Goal: Information Seeking & Learning: Learn about a topic

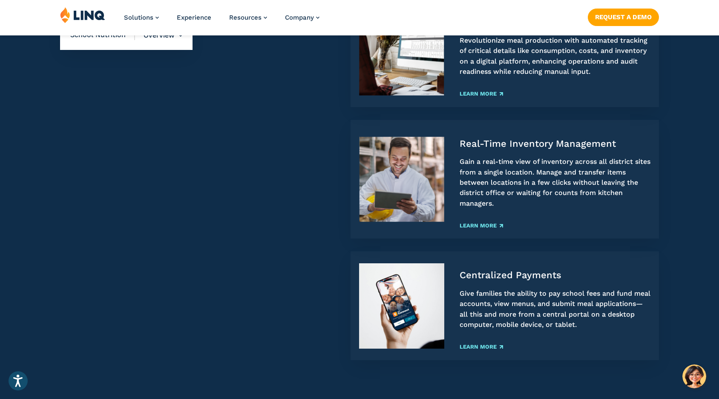
scroll to position [938, 0]
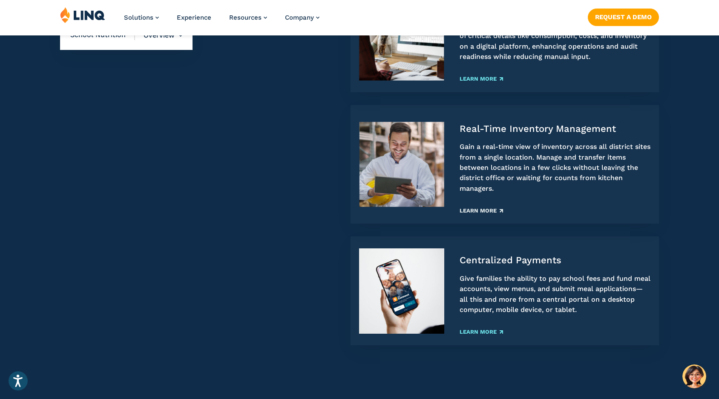
click at [489, 210] on link "Learn More" at bounding box center [481, 211] width 43 height 6
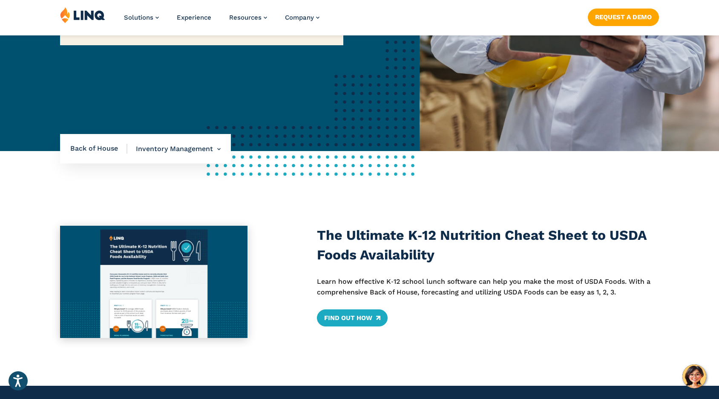
scroll to position [256, 0]
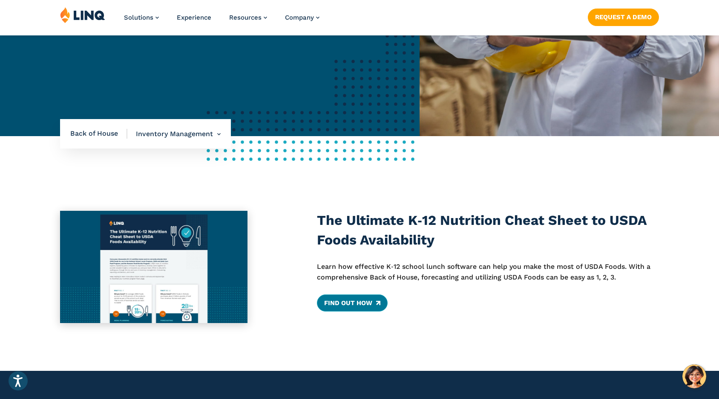
click at [370, 300] on link "Find Out How" at bounding box center [352, 302] width 70 height 17
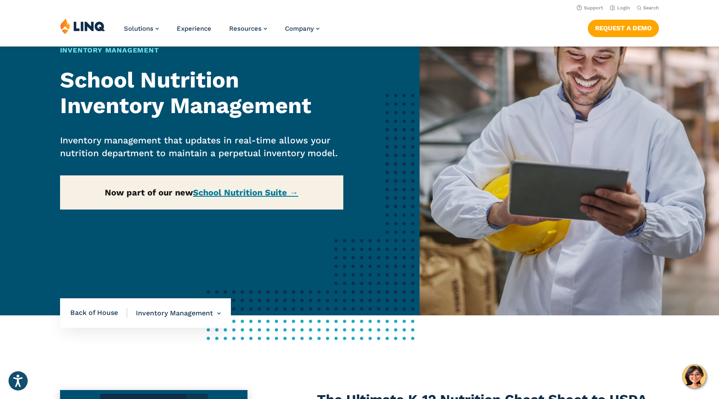
scroll to position [0, 0]
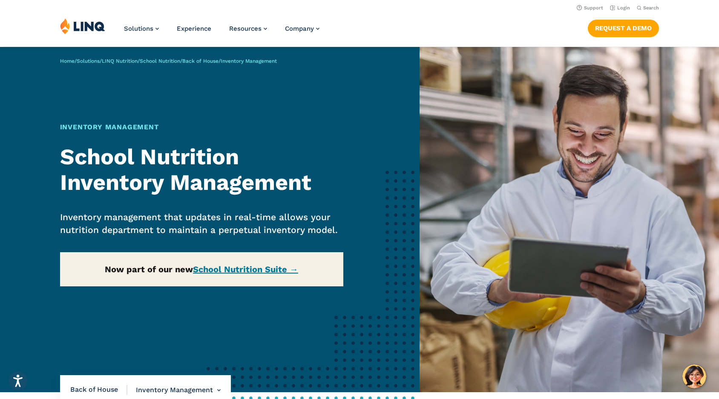
click at [241, 272] on div "Home / Solutions / LINQ Nutrition / School Nutrition / Back of House / Inventor…" at bounding box center [210, 219] width 420 height 345
click at [168, 146] on strong "School Nutrition Inventory Management" at bounding box center [185, 170] width 251 height 52
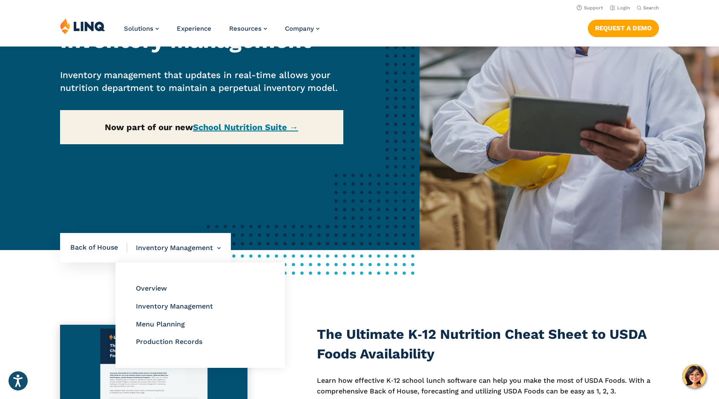
scroll to position [128, 0]
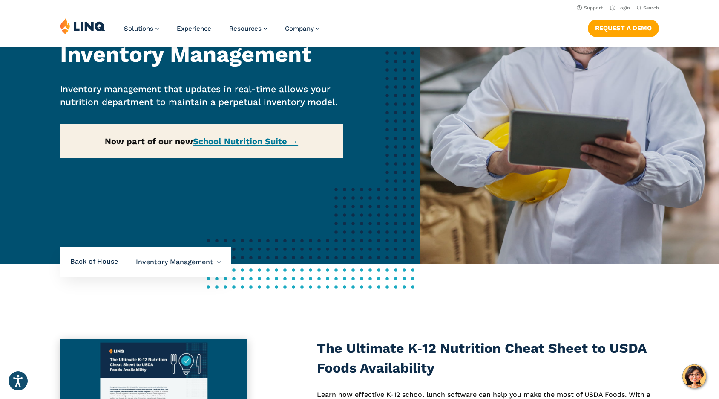
click at [88, 262] on span "Back of House" at bounding box center [98, 261] width 57 height 9
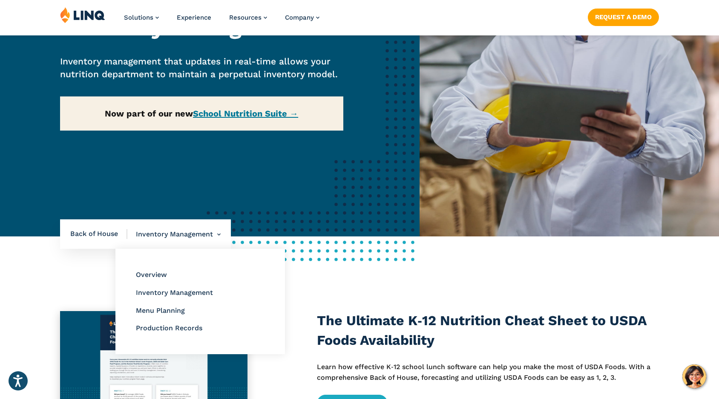
scroll to position [170, 0]
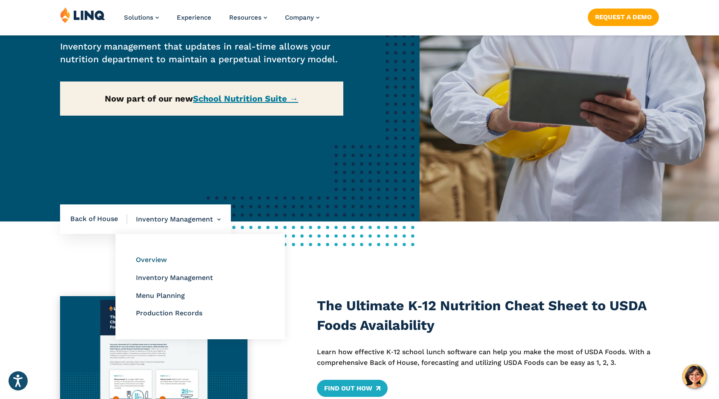
click at [163, 258] on link "Overview" at bounding box center [151, 259] width 31 height 8
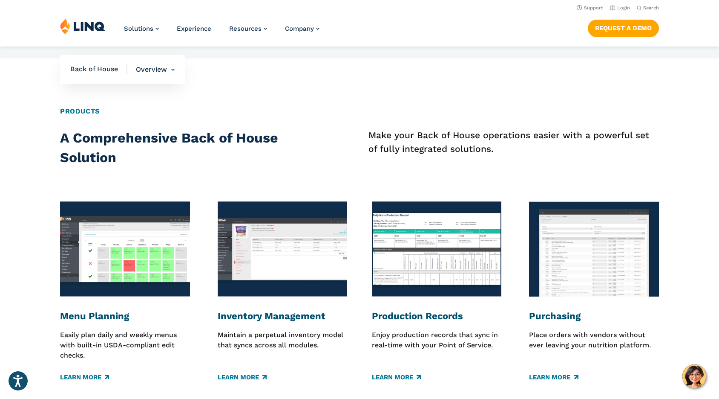
scroll to position [1066, 0]
